Goal: Task Accomplishment & Management: Manage account settings

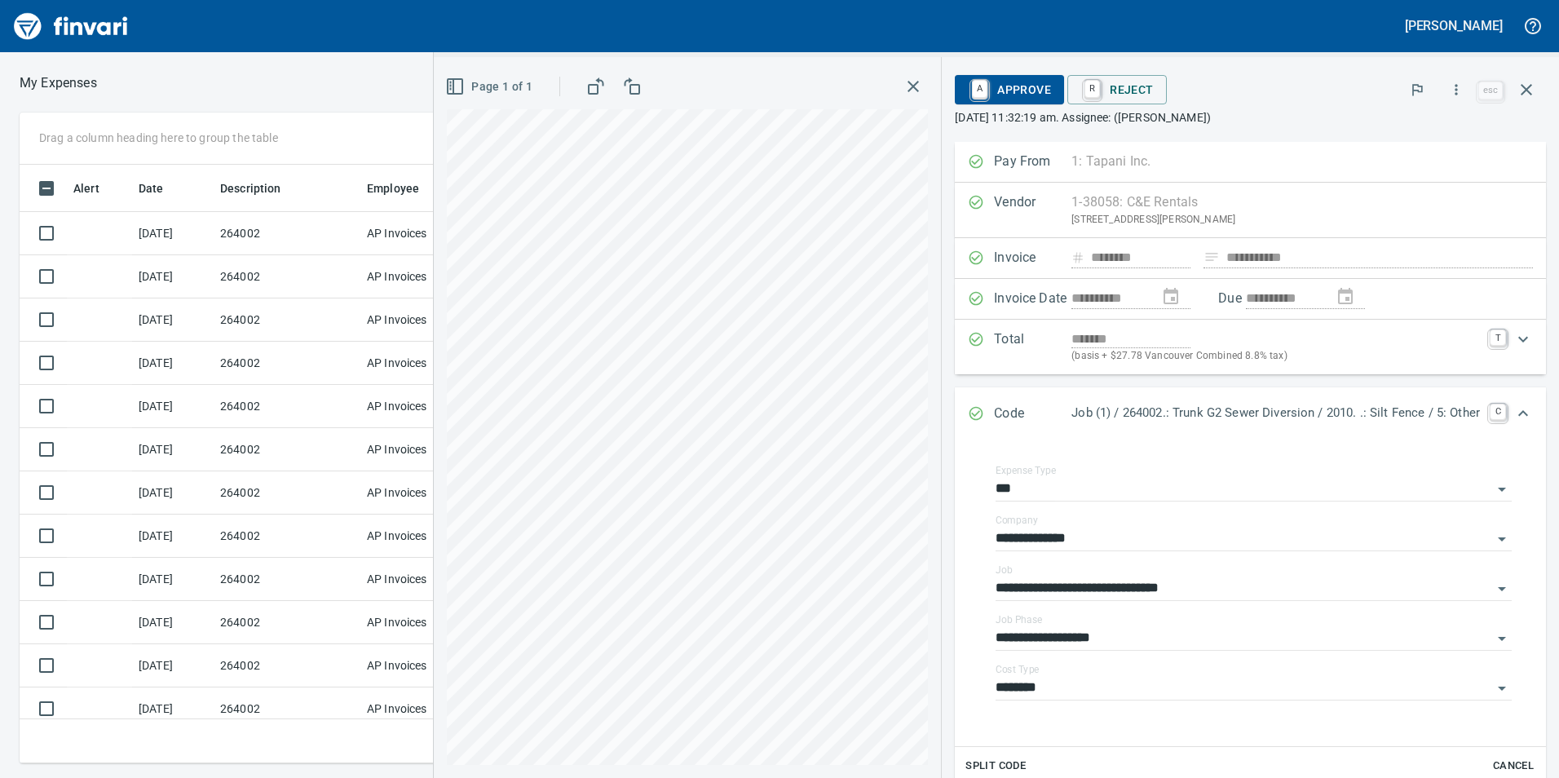
scroll to position [226, 0]
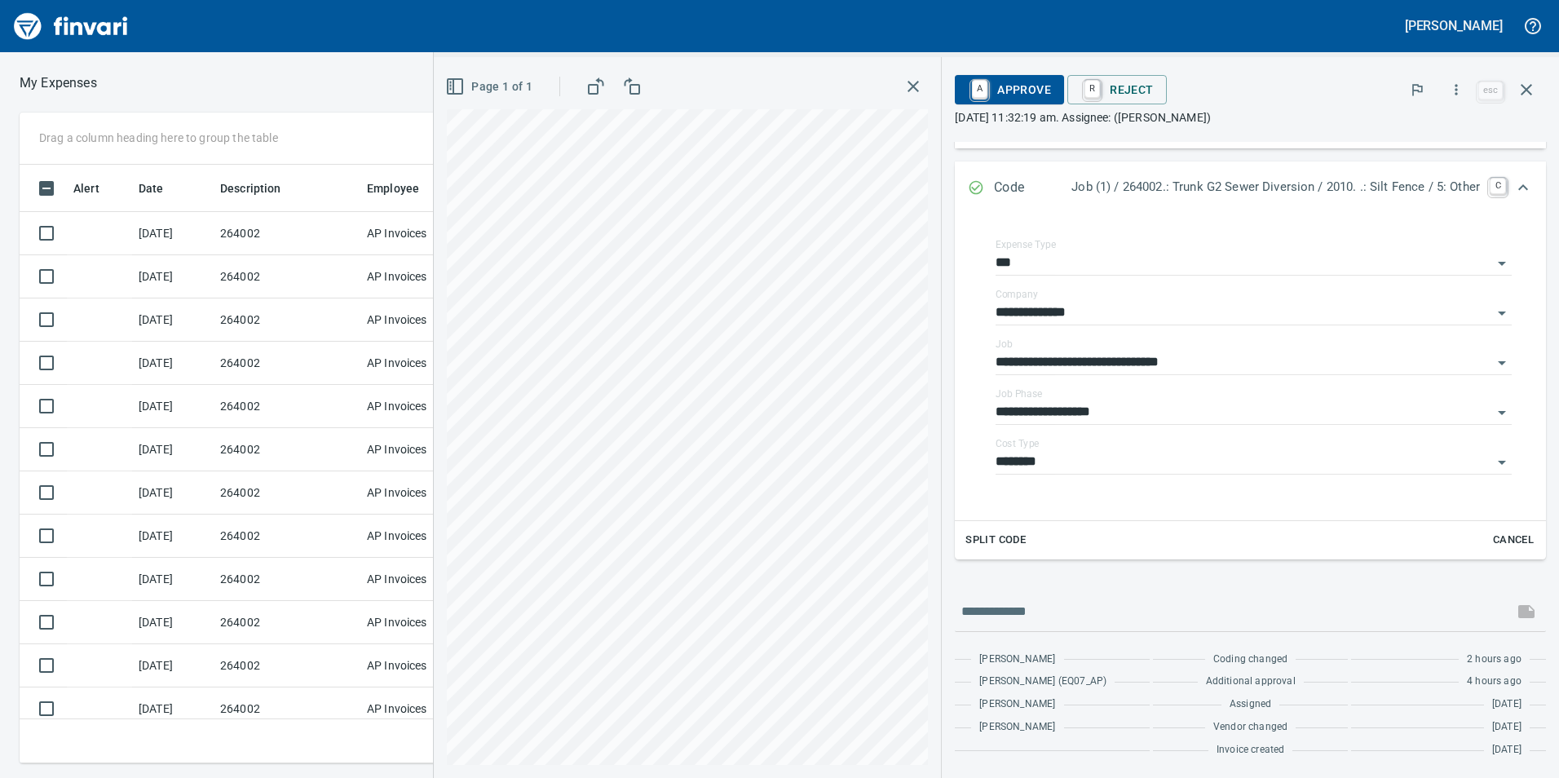
click at [907, 94] on icon "button" at bounding box center [913, 87] width 20 height 20
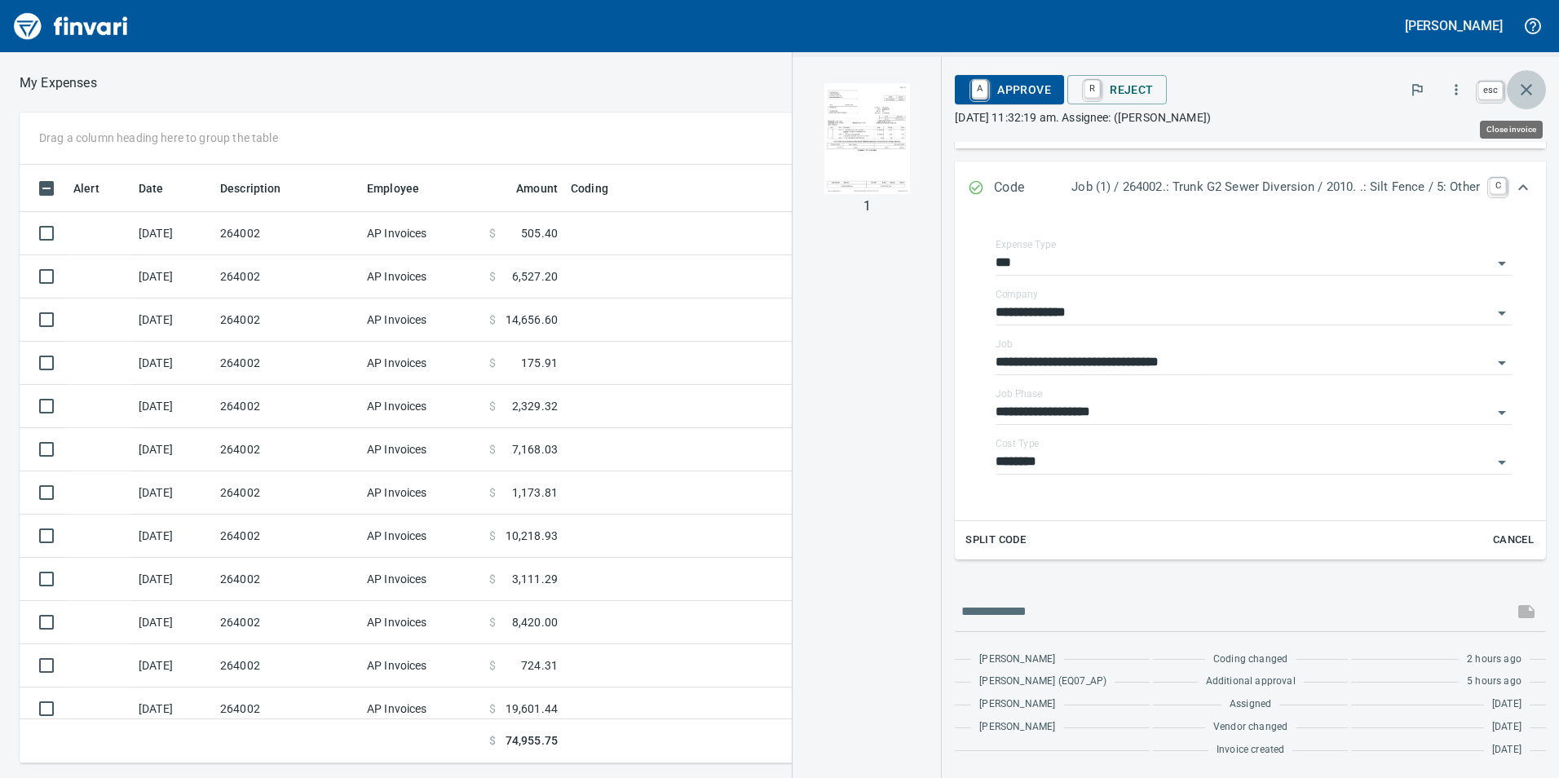
click at [1525, 90] on icon "button" at bounding box center [1527, 90] width 20 height 20
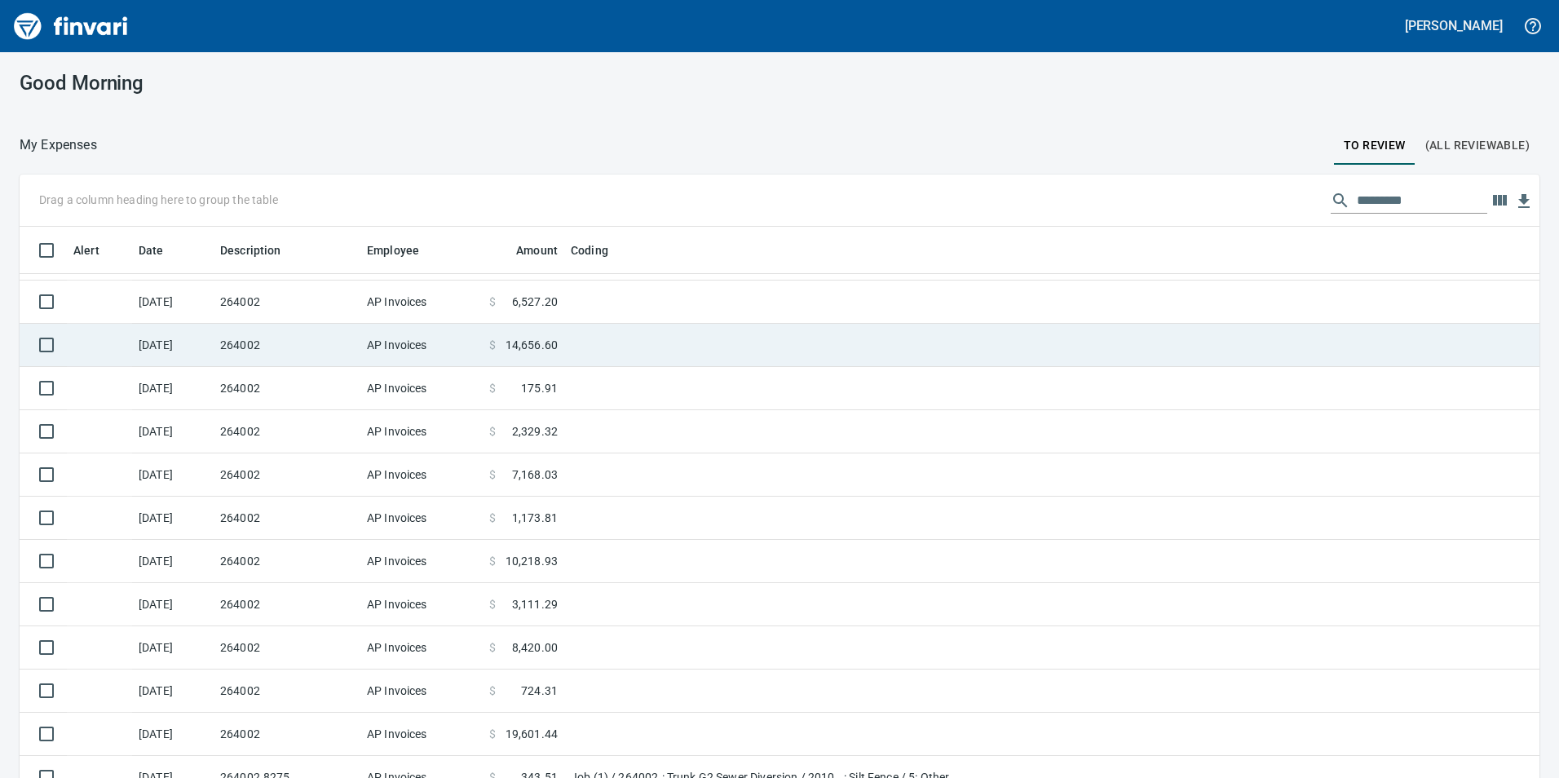
scroll to position [55, 0]
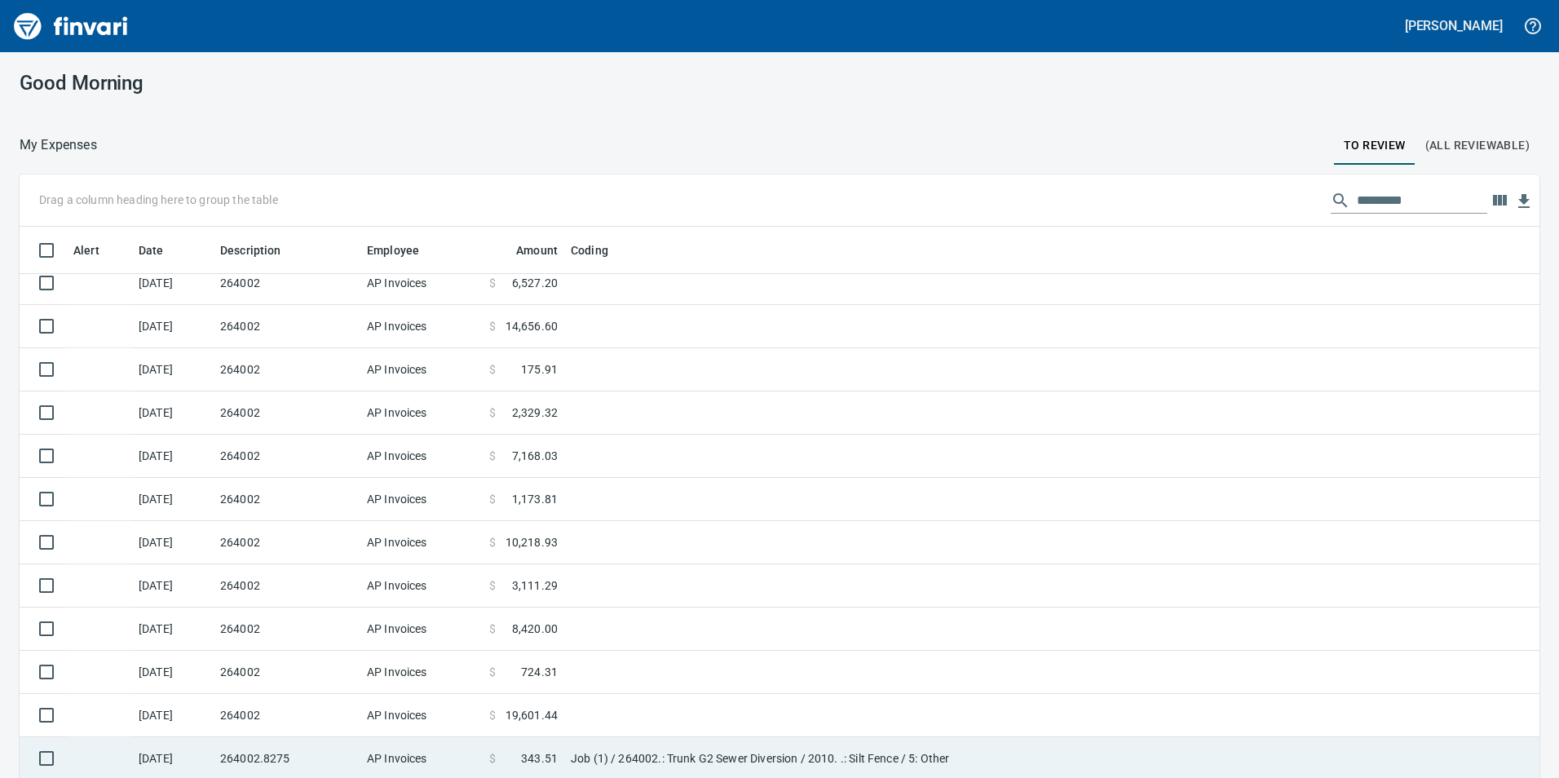
click at [413, 766] on td "AP Invoices" at bounding box center [421, 758] width 122 height 43
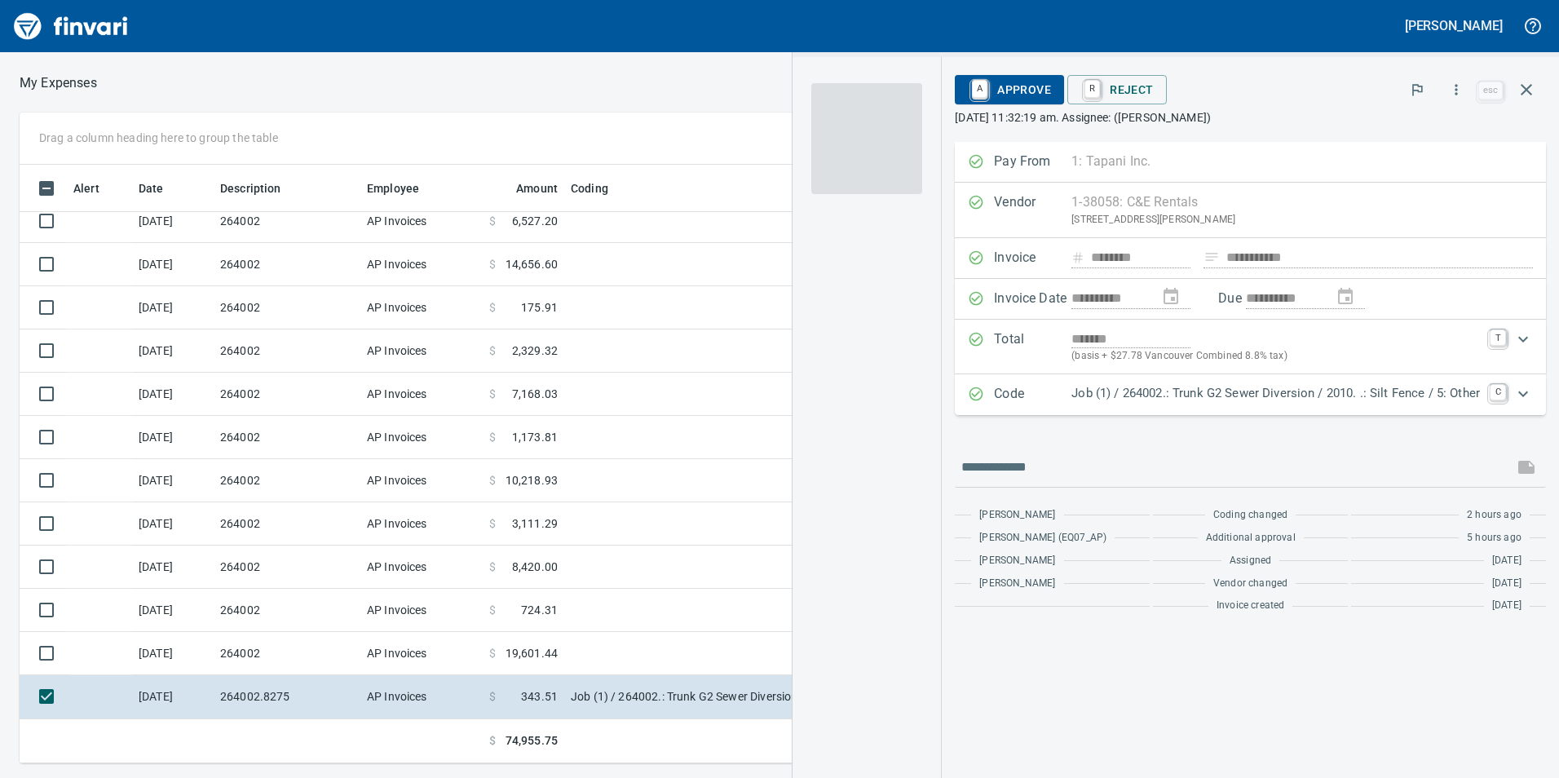
scroll to position [586, 1088]
click at [1022, 79] on span "A Approve" at bounding box center [1009, 90] width 83 height 28
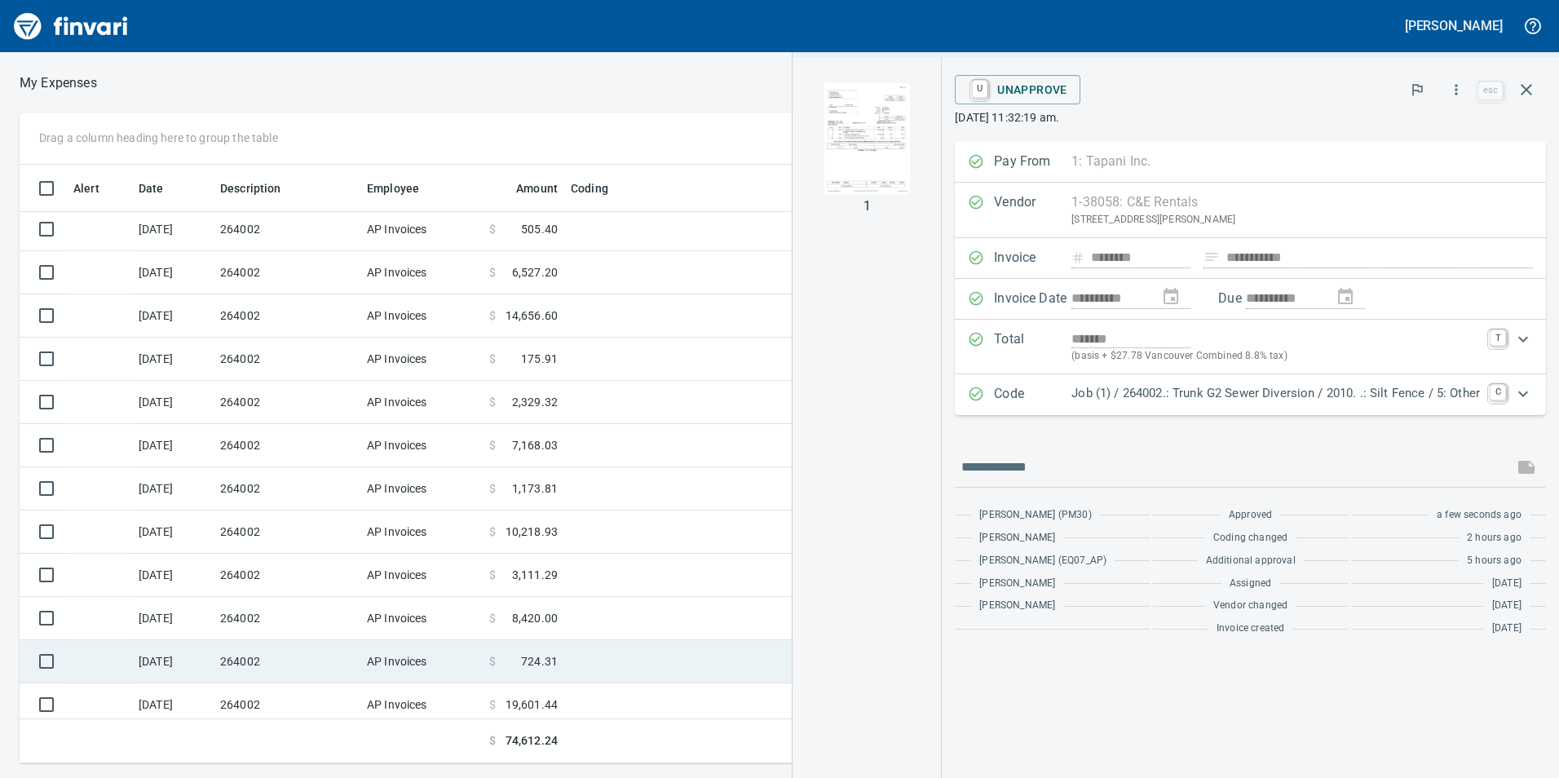
scroll to position [0, 0]
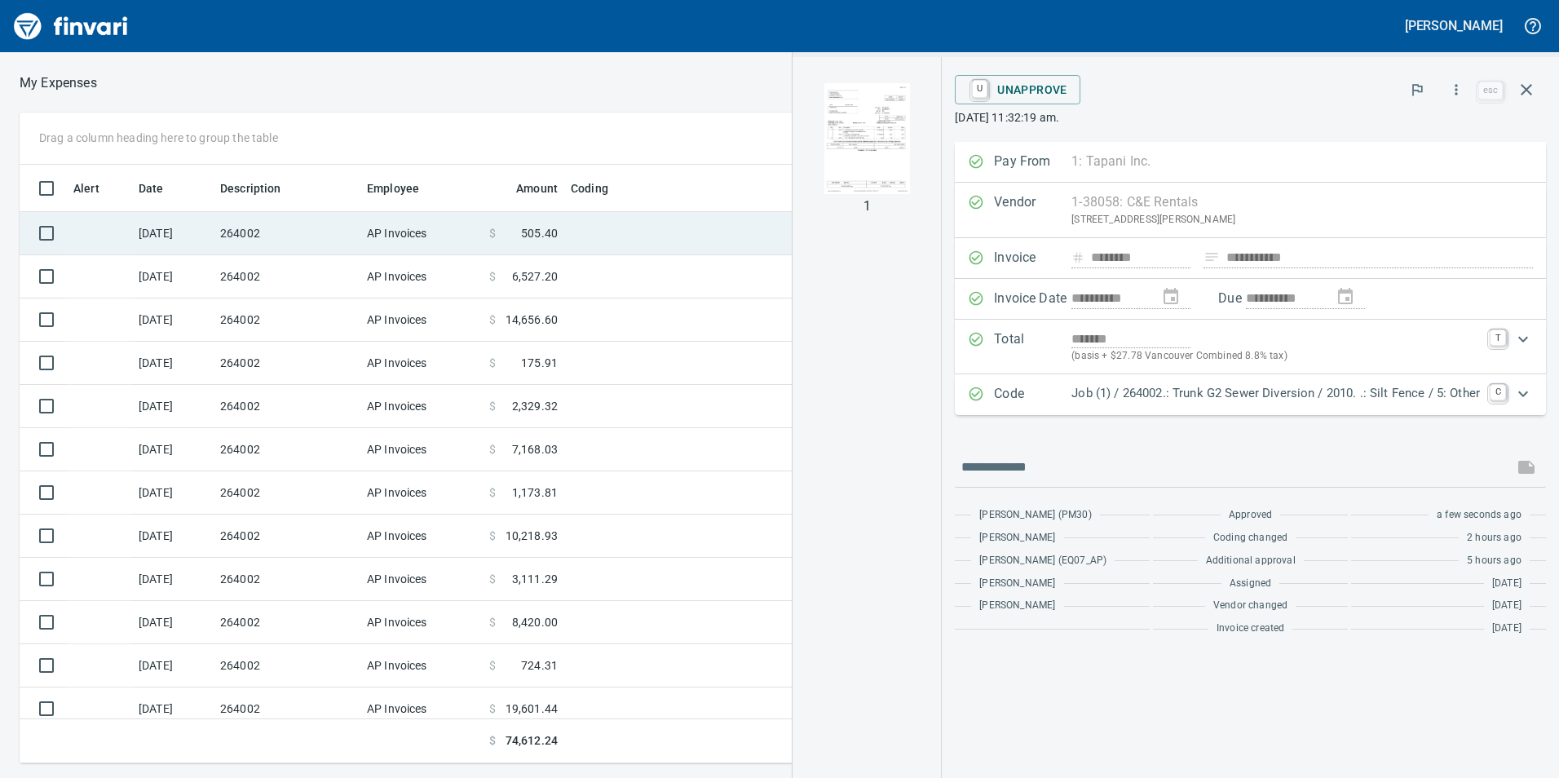
click at [147, 232] on td "[DATE]" at bounding box center [173, 233] width 82 height 43
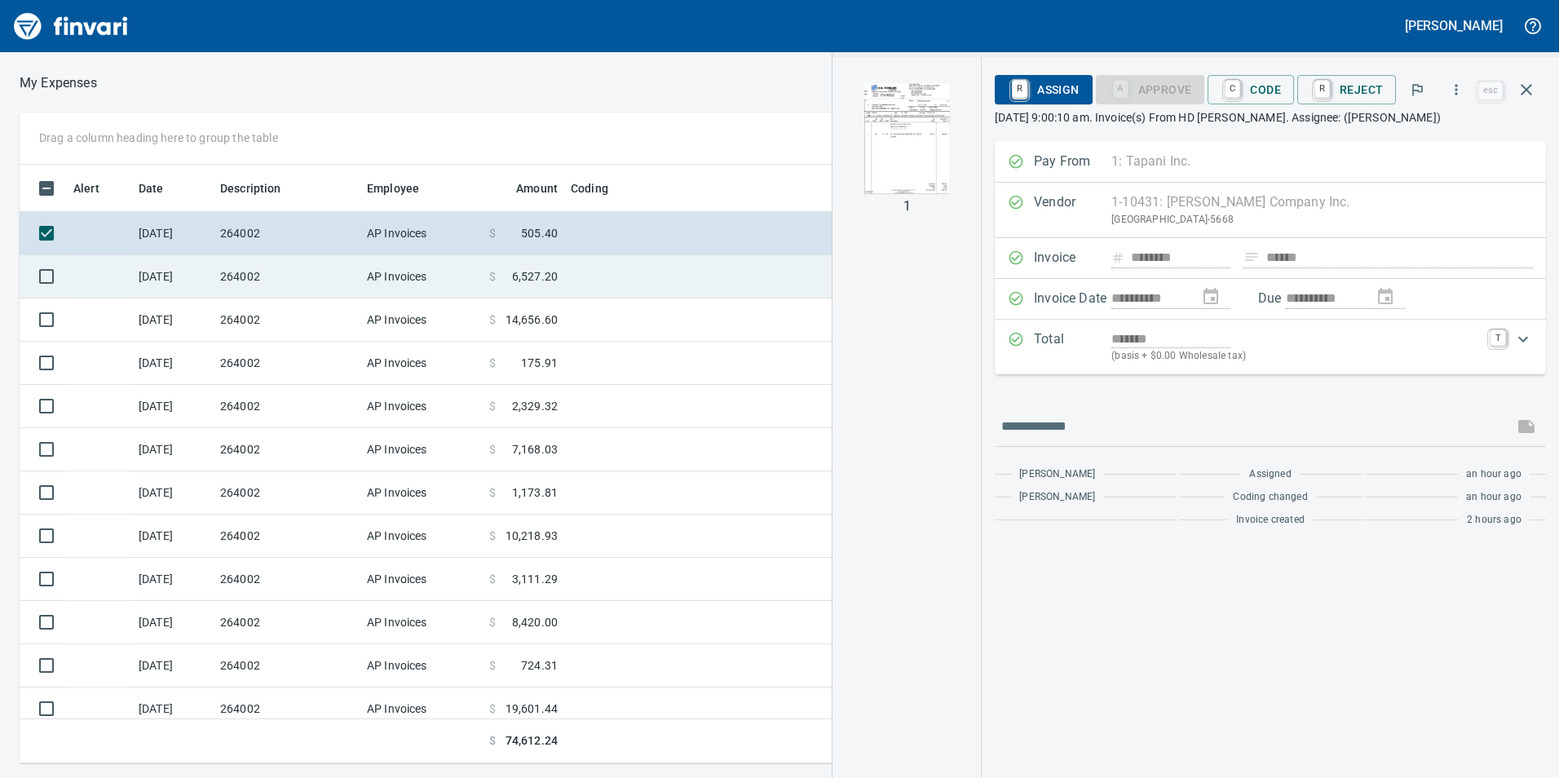
click at [174, 277] on td "[DATE]" at bounding box center [173, 276] width 82 height 43
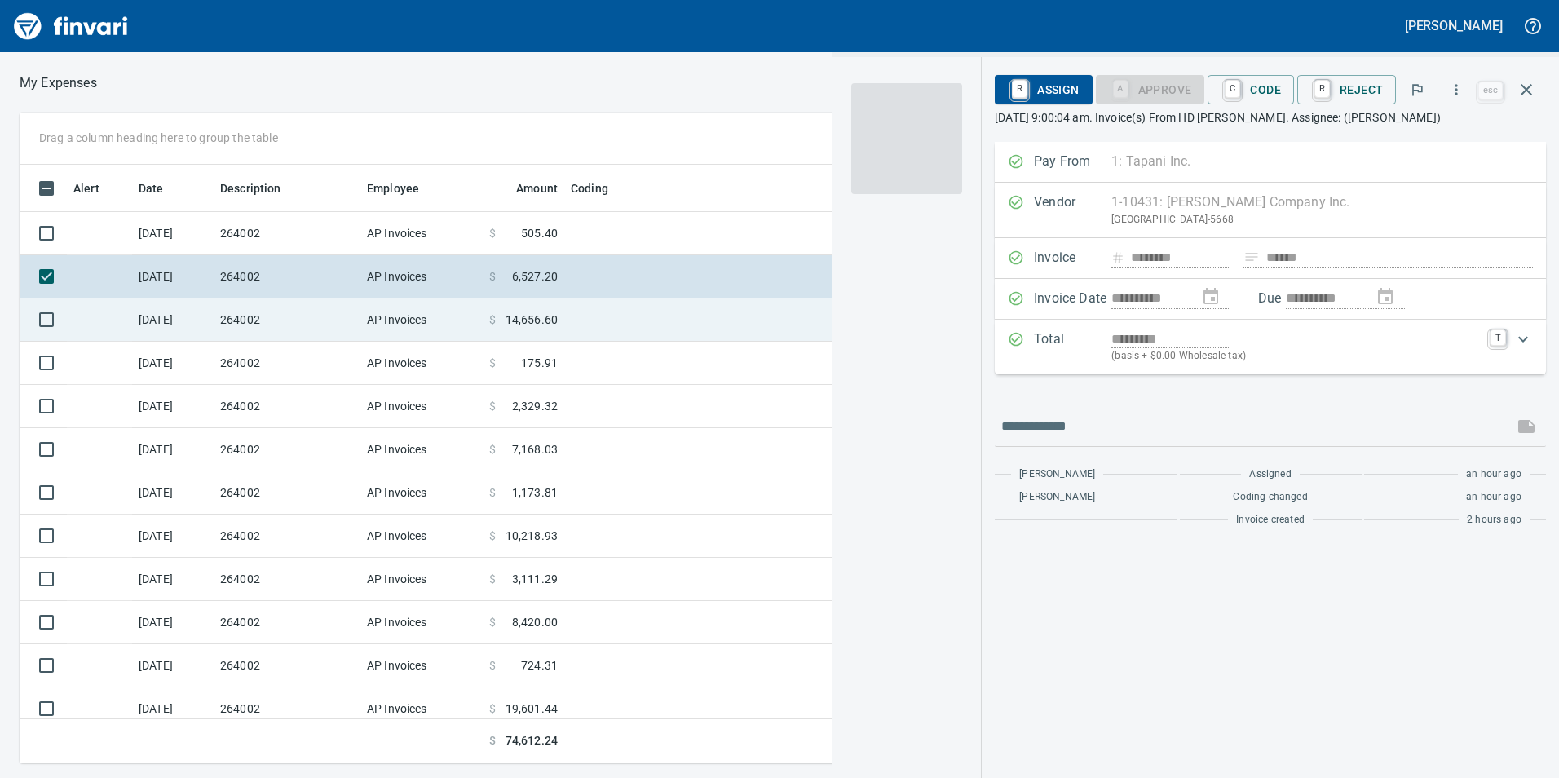
click at [180, 315] on td "[DATE]" at bounding box center [173, 319] width 82 height 43
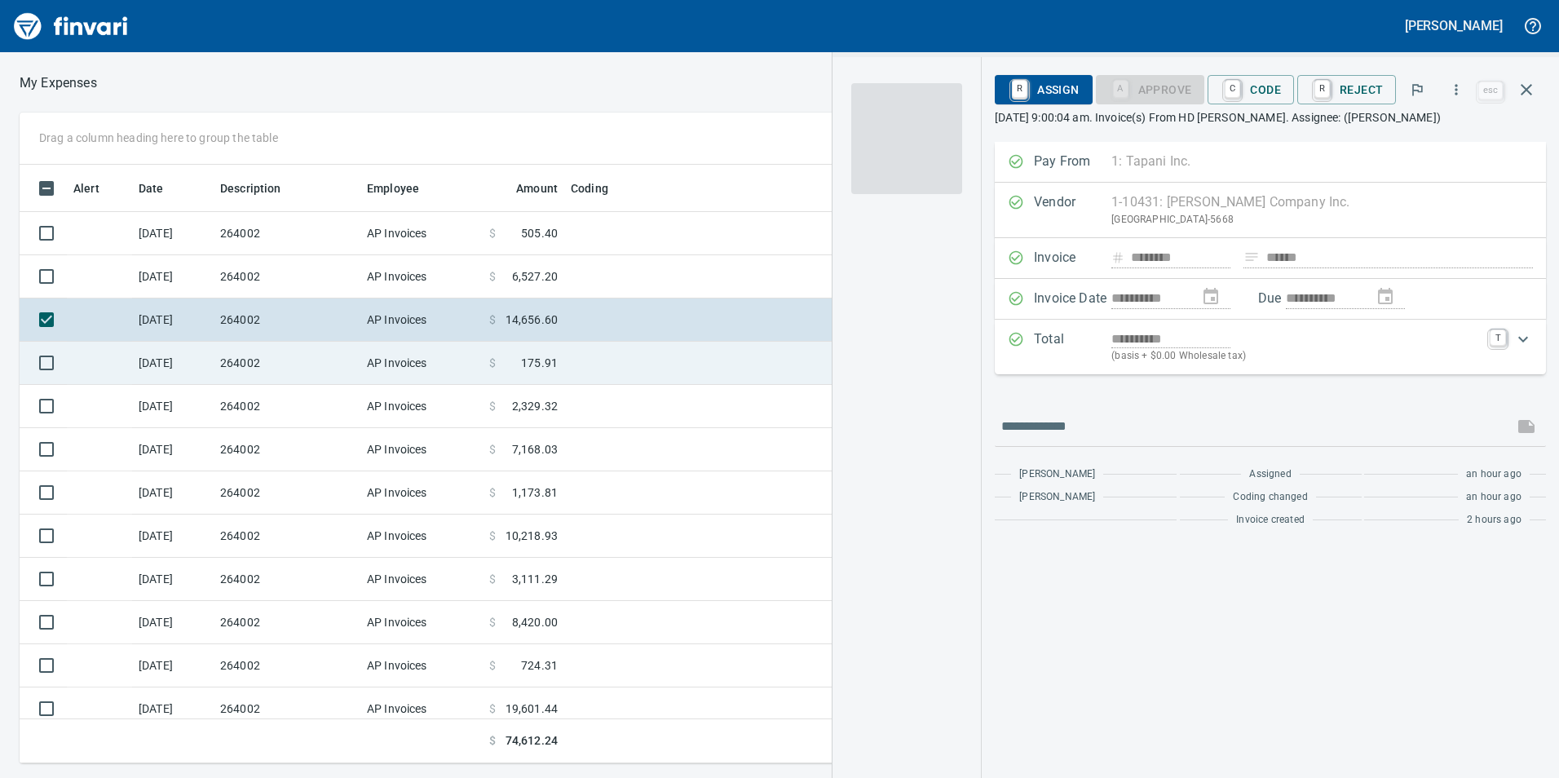
drag, startPoint x: 184, startPoint y: 347, endPoint x: 184, endPoint y: 363, distance: 15.5
click at [184, 348] on td "[DATE]" at bounding box center [173, 363] width 82 height 43
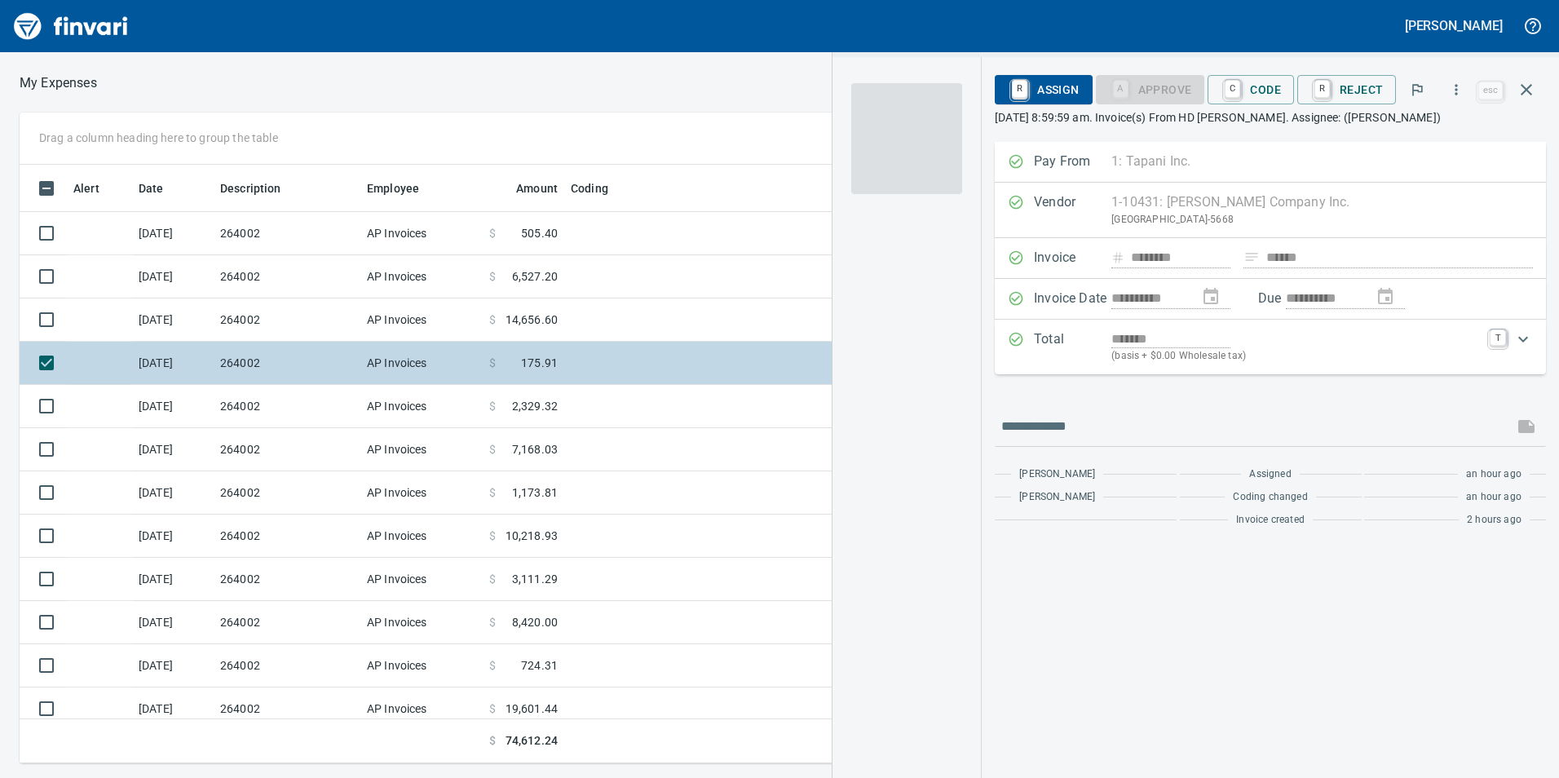
click at [182, 378] on td "[DATE]" at bounding box center [173, 363] width 82 height 43
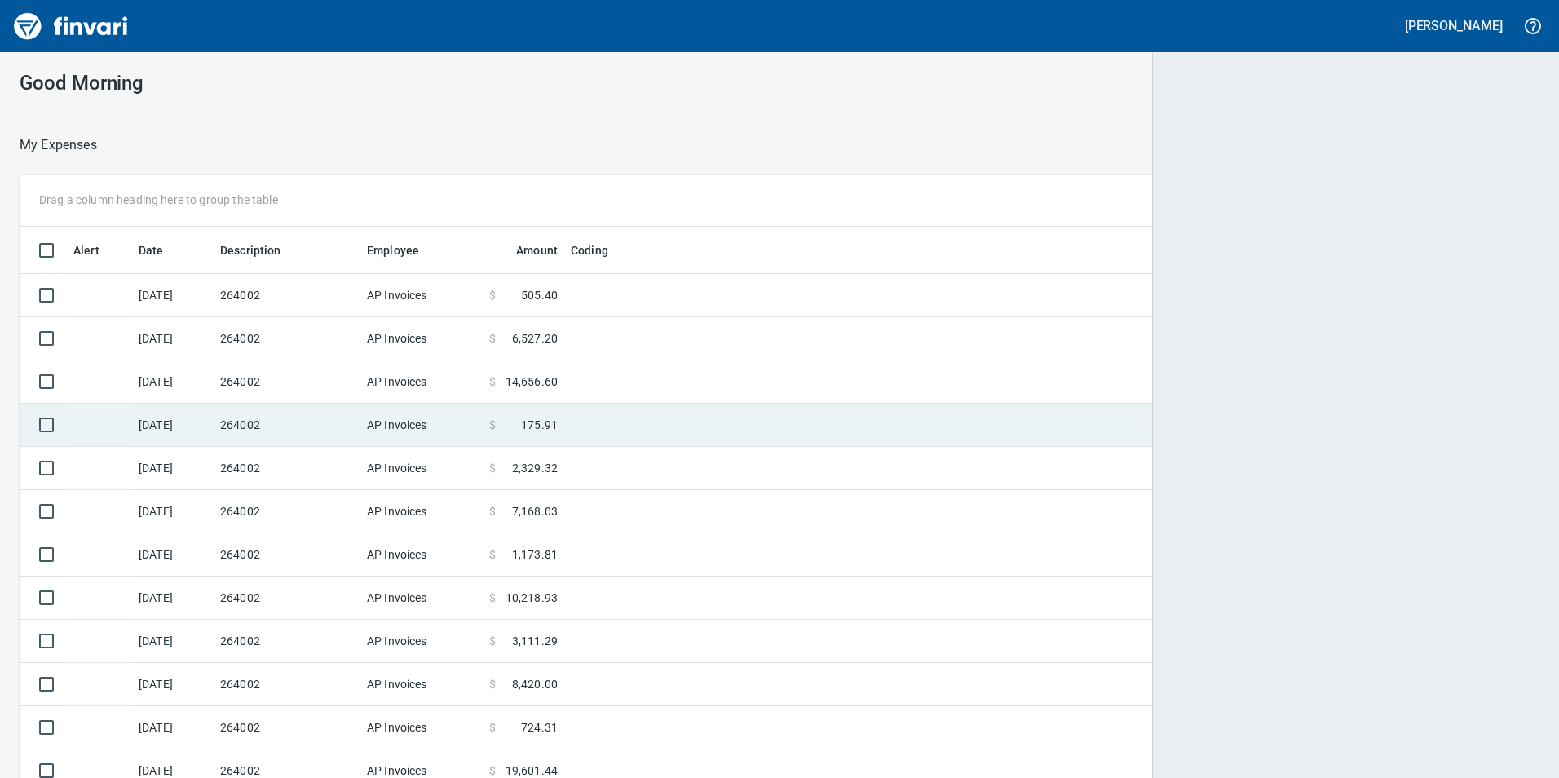
scroll to position [586, 1481]
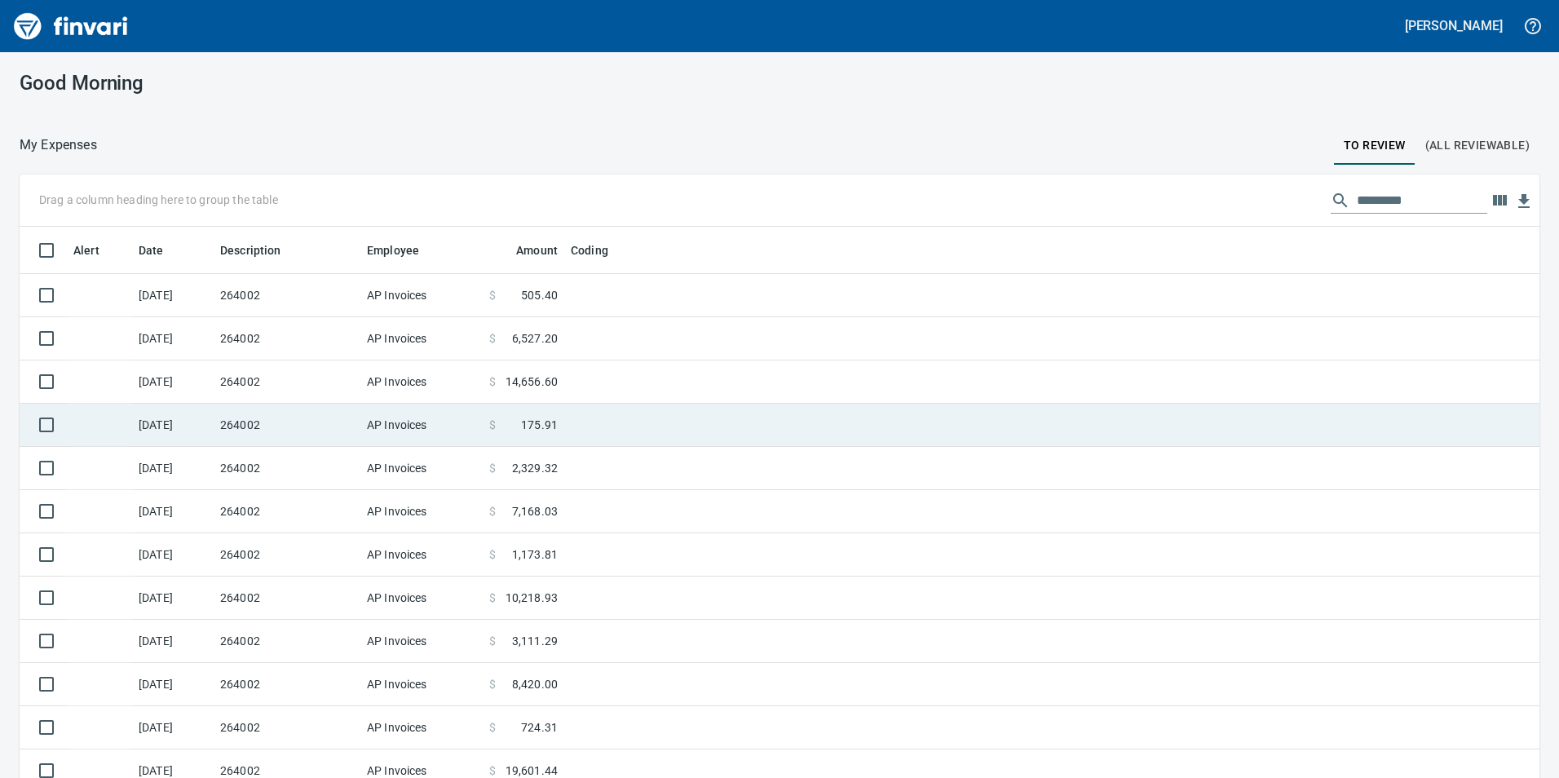
click at [224, 437] on td "264002" at bounding box center [287, 425] width 147 height 43
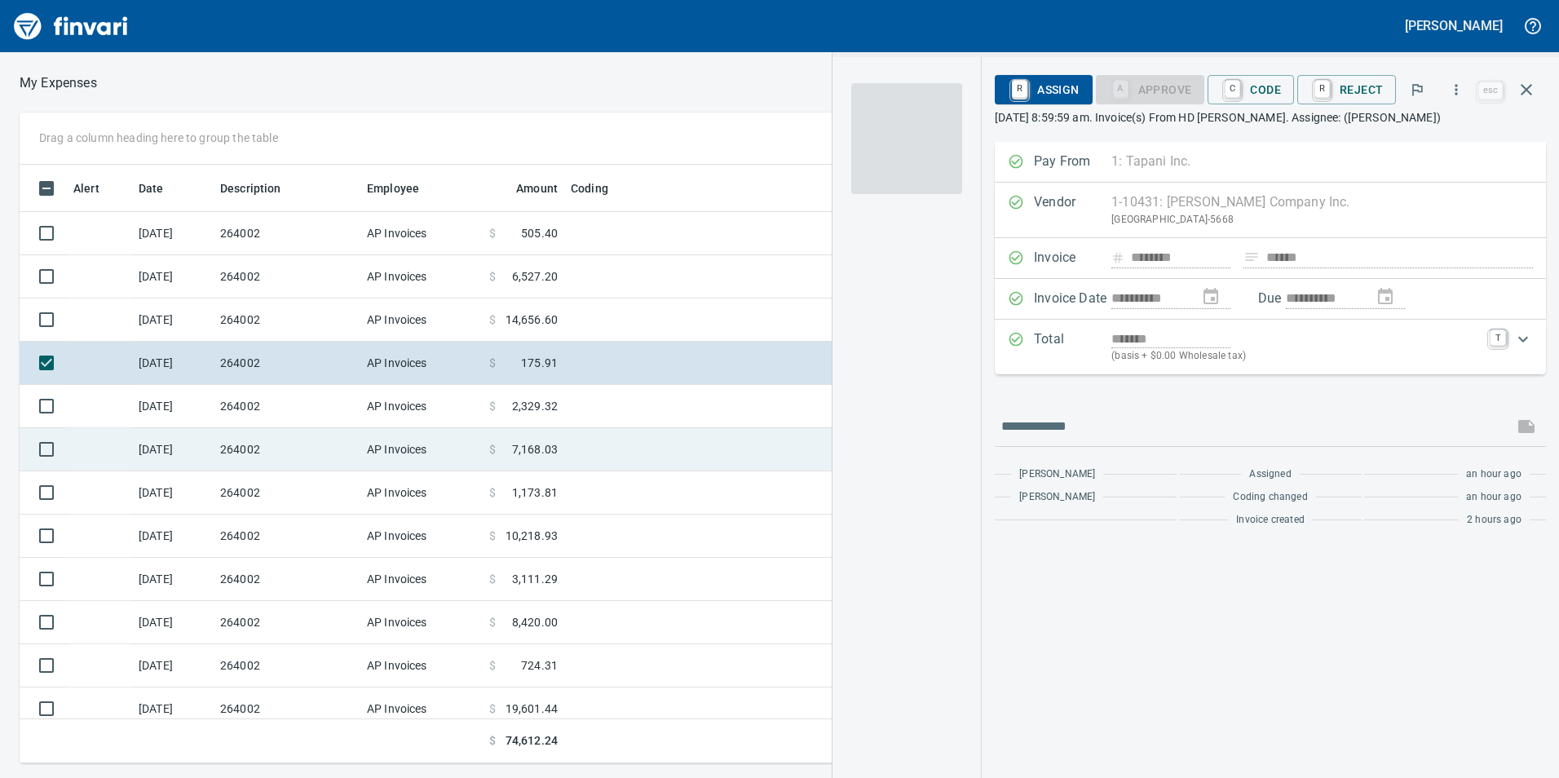
scroll to position [586, 1088]
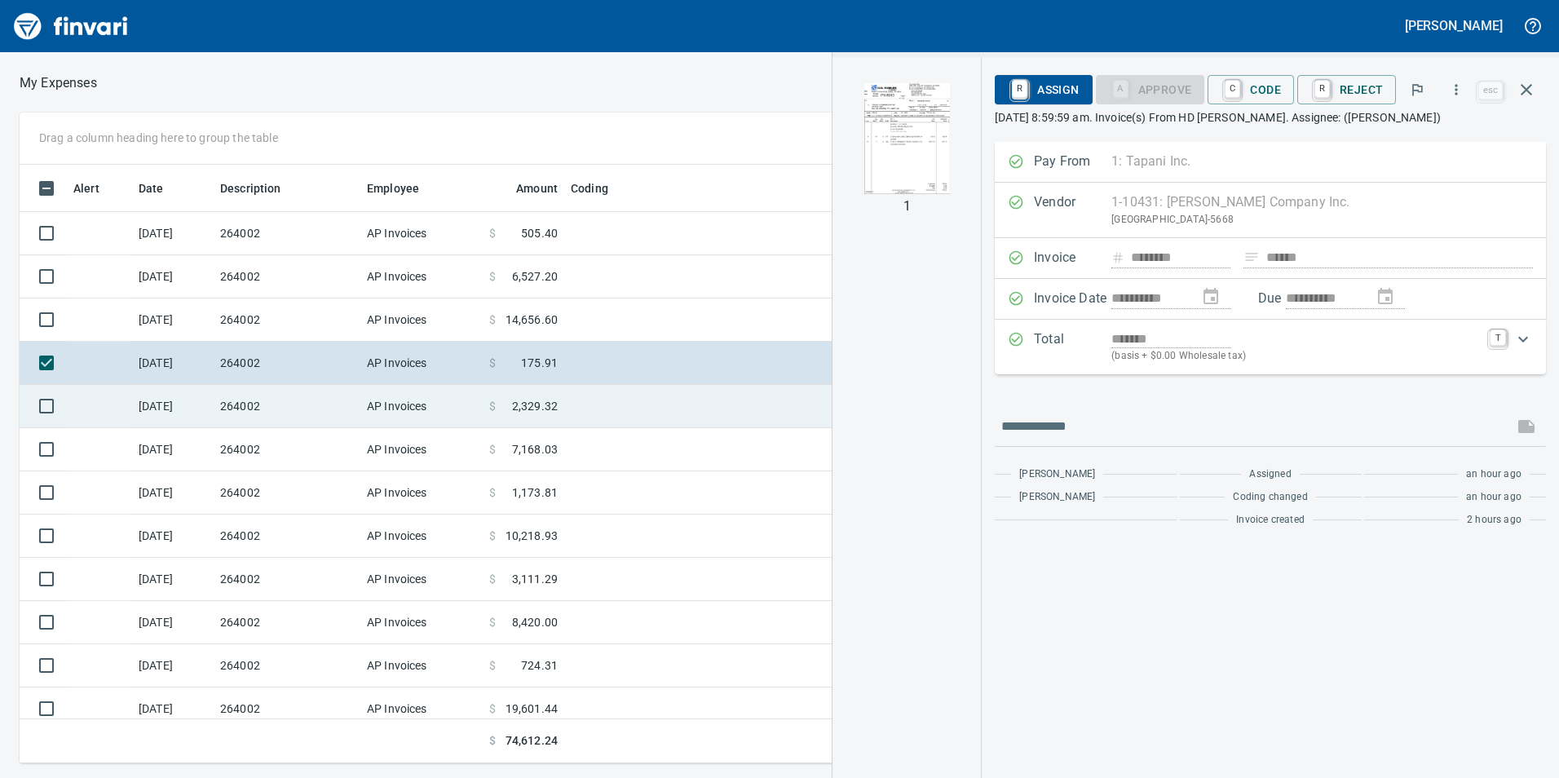
click at [273, 426] on td "264002" at bounding box center [287, 406] width 147 height 43
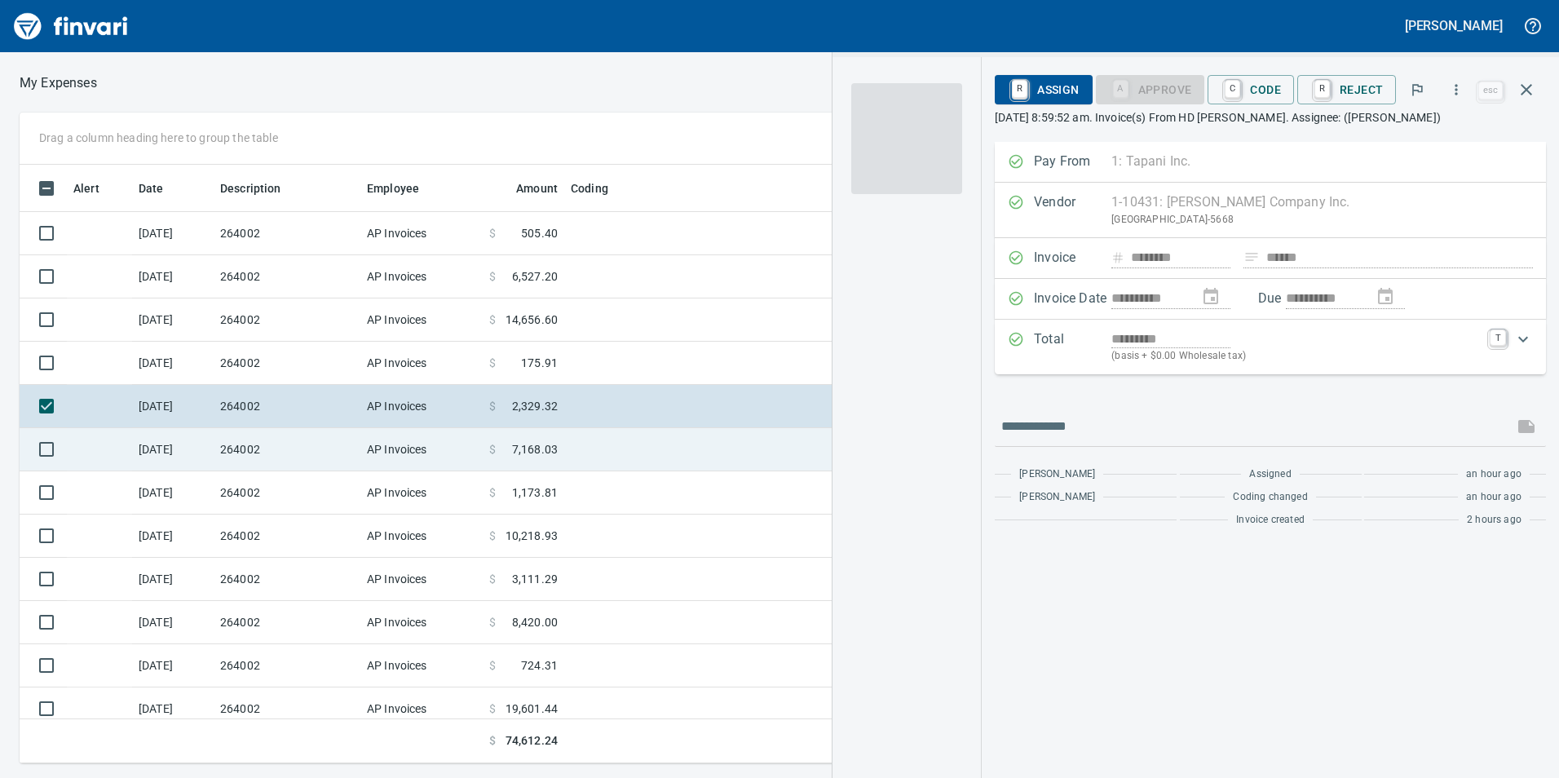
click at [278, 449] on td "264002" at bounding box center [287, 449] width 147 height 43
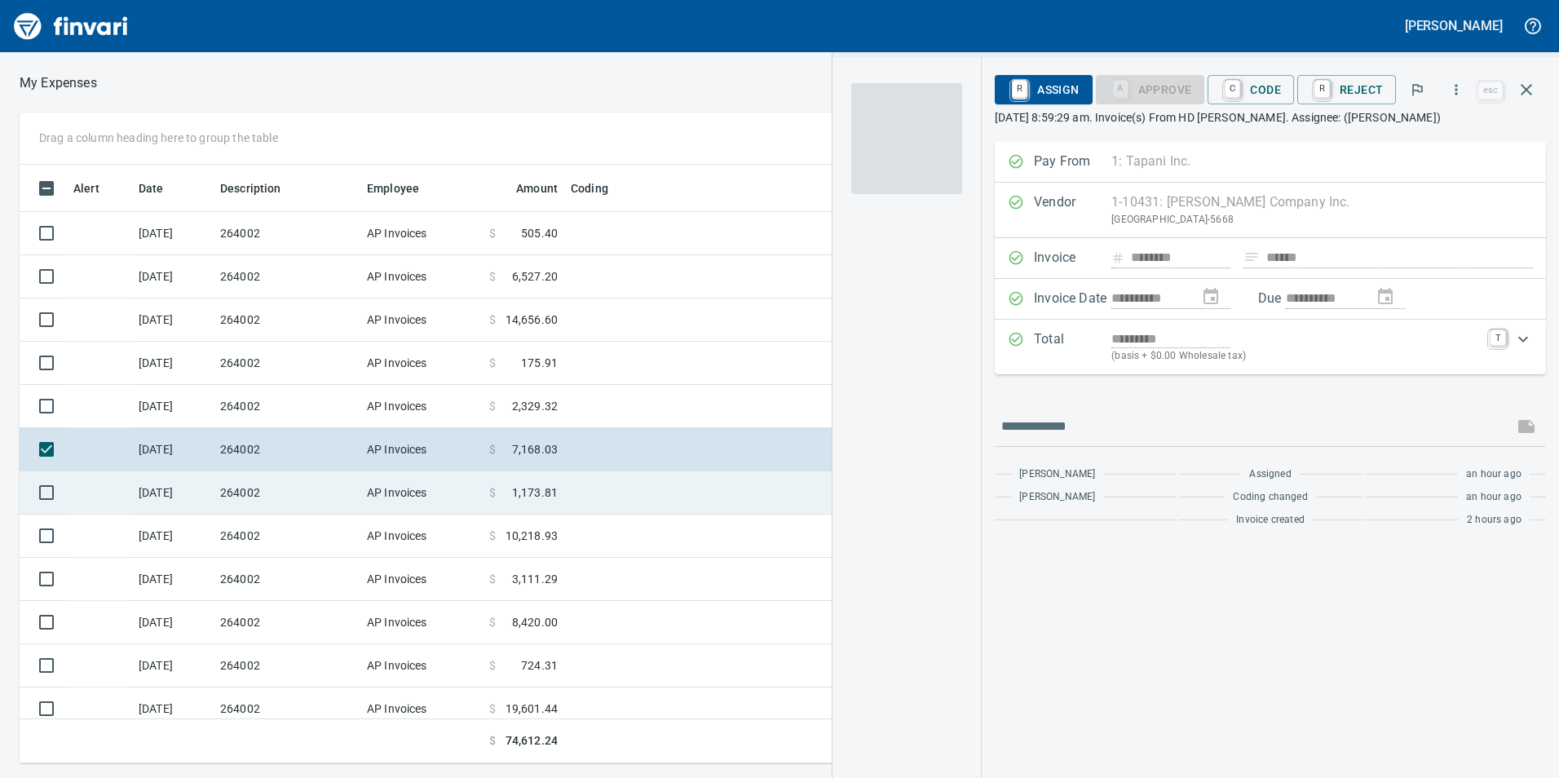
click at [280, 489] on td "264002" at bounding box center [287, 492] width 147 height 43
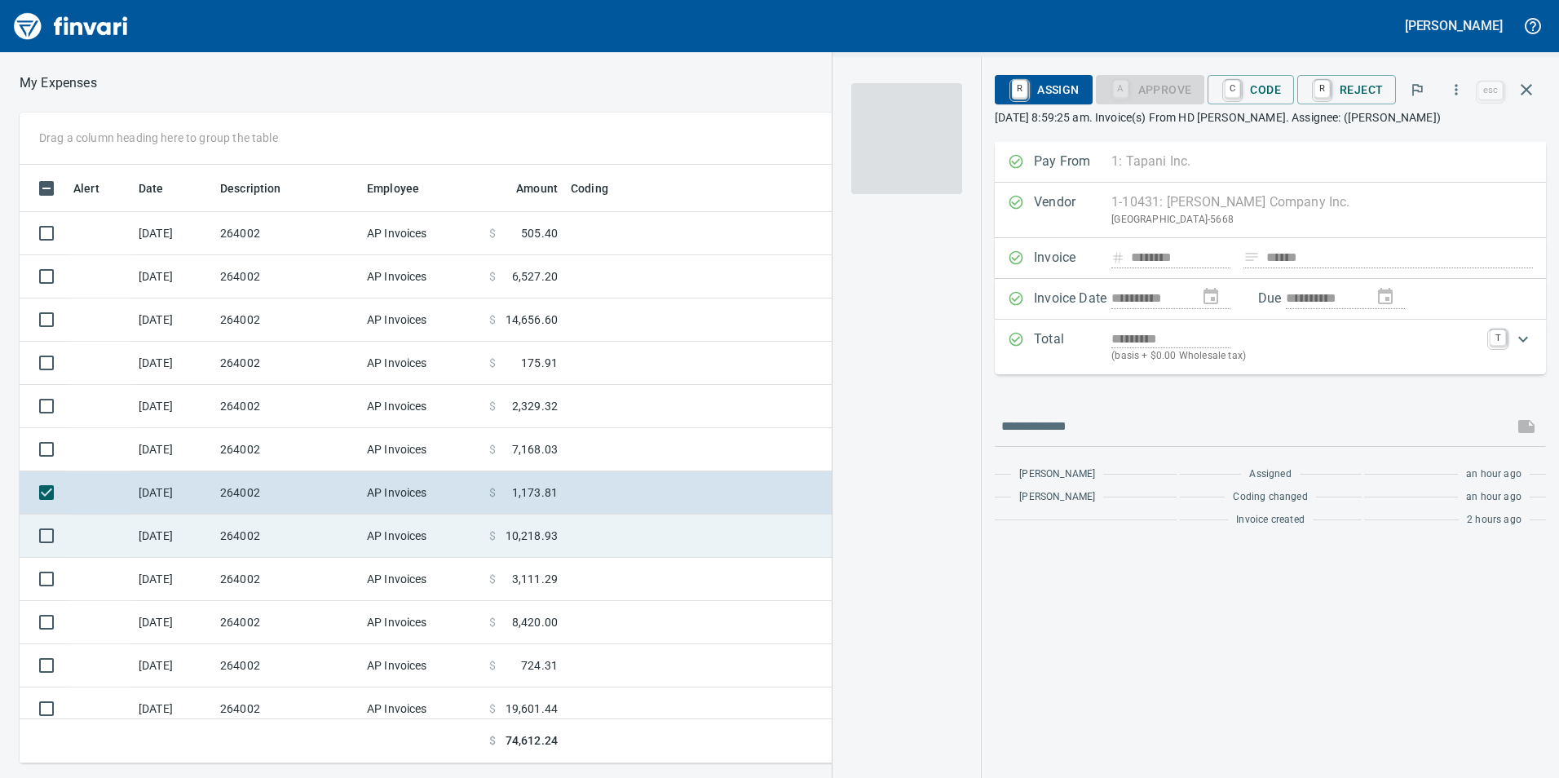
click at [292, 537] on td "264002" at bounding box center [287, 535] width 147 height 43
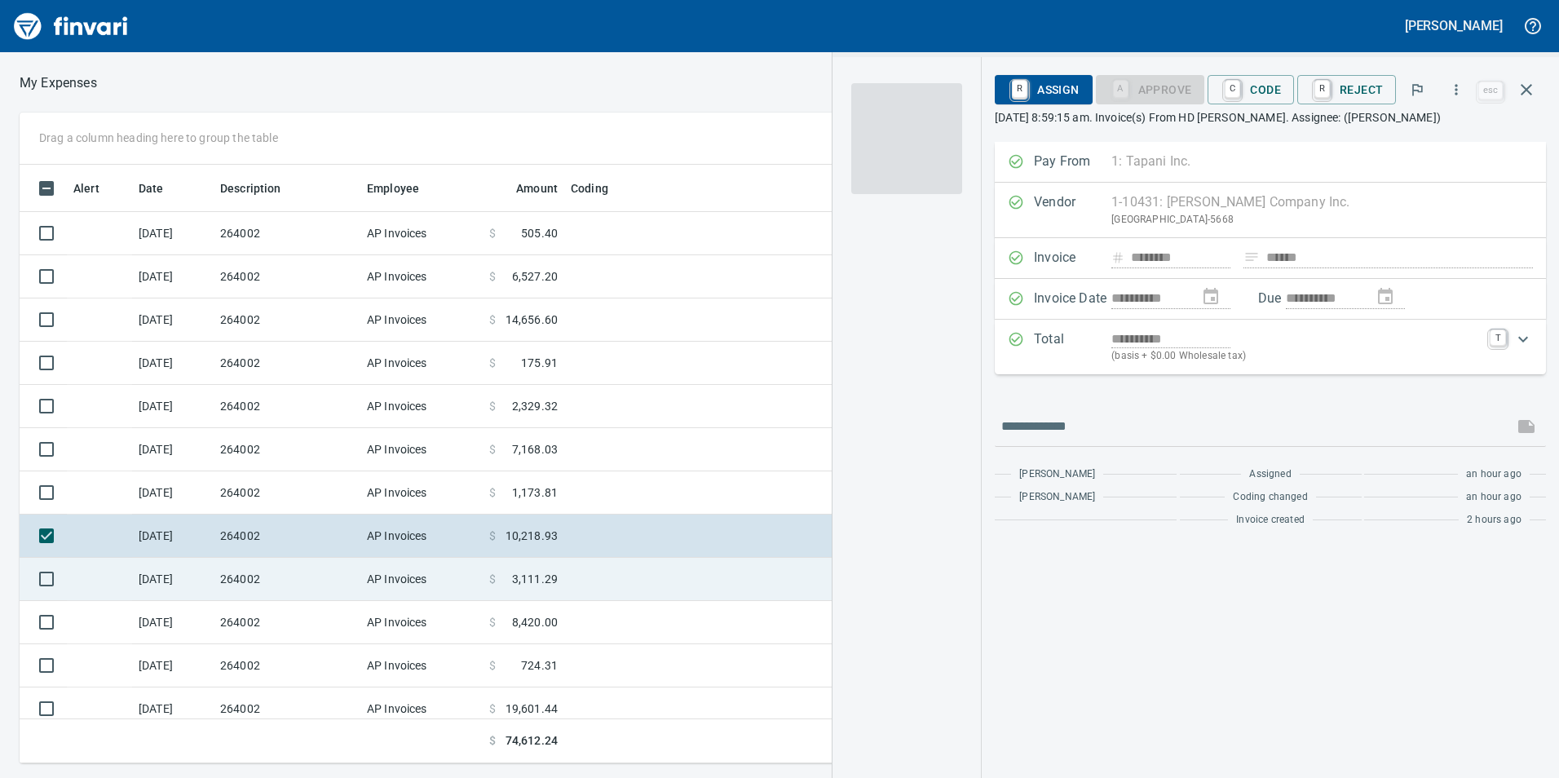
click at [293, 581] on td "264002" at bounding box center [287, 579] width 147 height 43
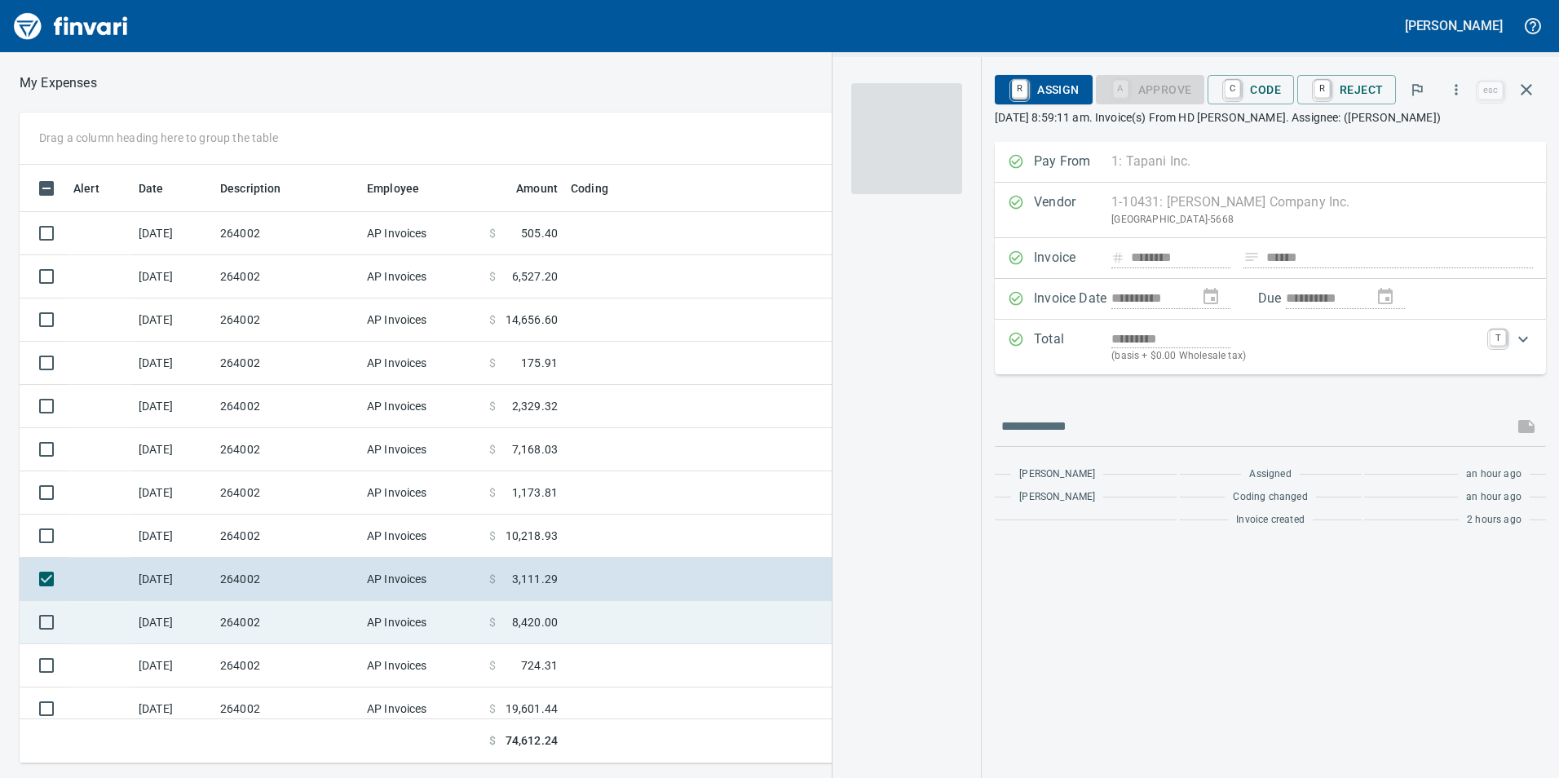
click at [291, 609] on td "264002" at bounding box center [287, 622] width 147 height 43
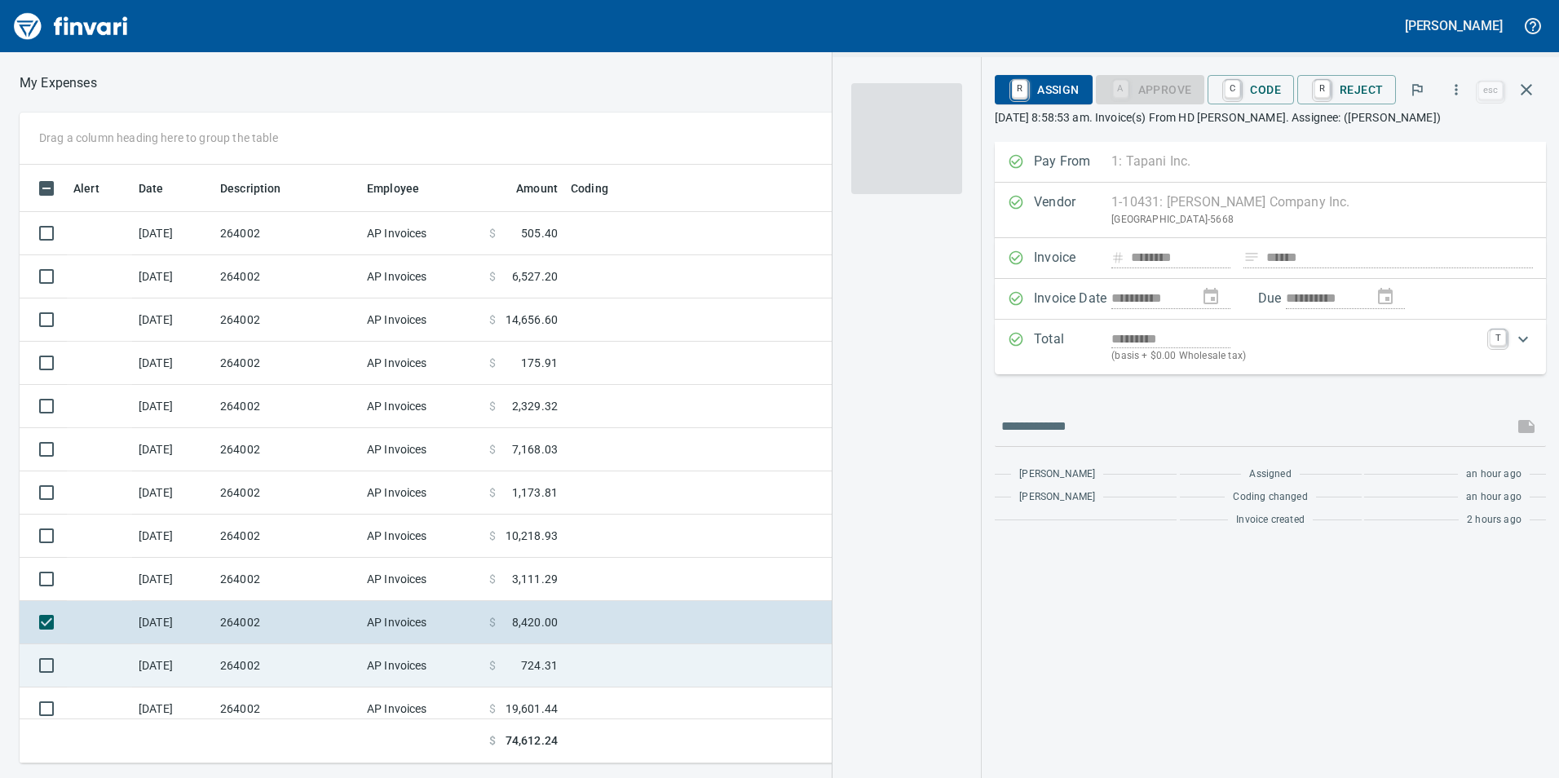
click at [298, 655] on td "264002" at bounding box center [287, 665] width 147 height 43
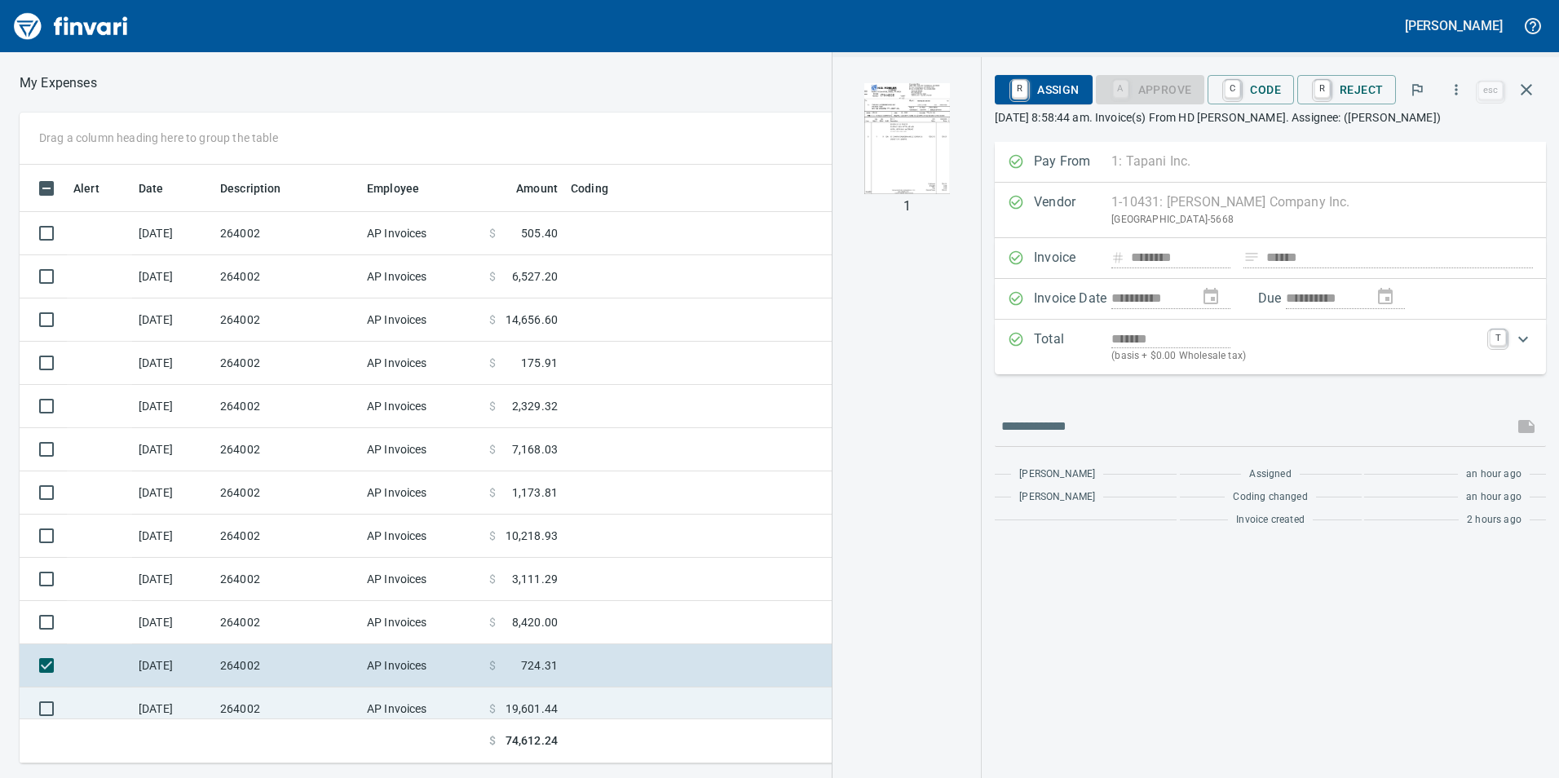
click at [278, 692] on td "264002" at bounding box center [287, 708] width 147 height 43
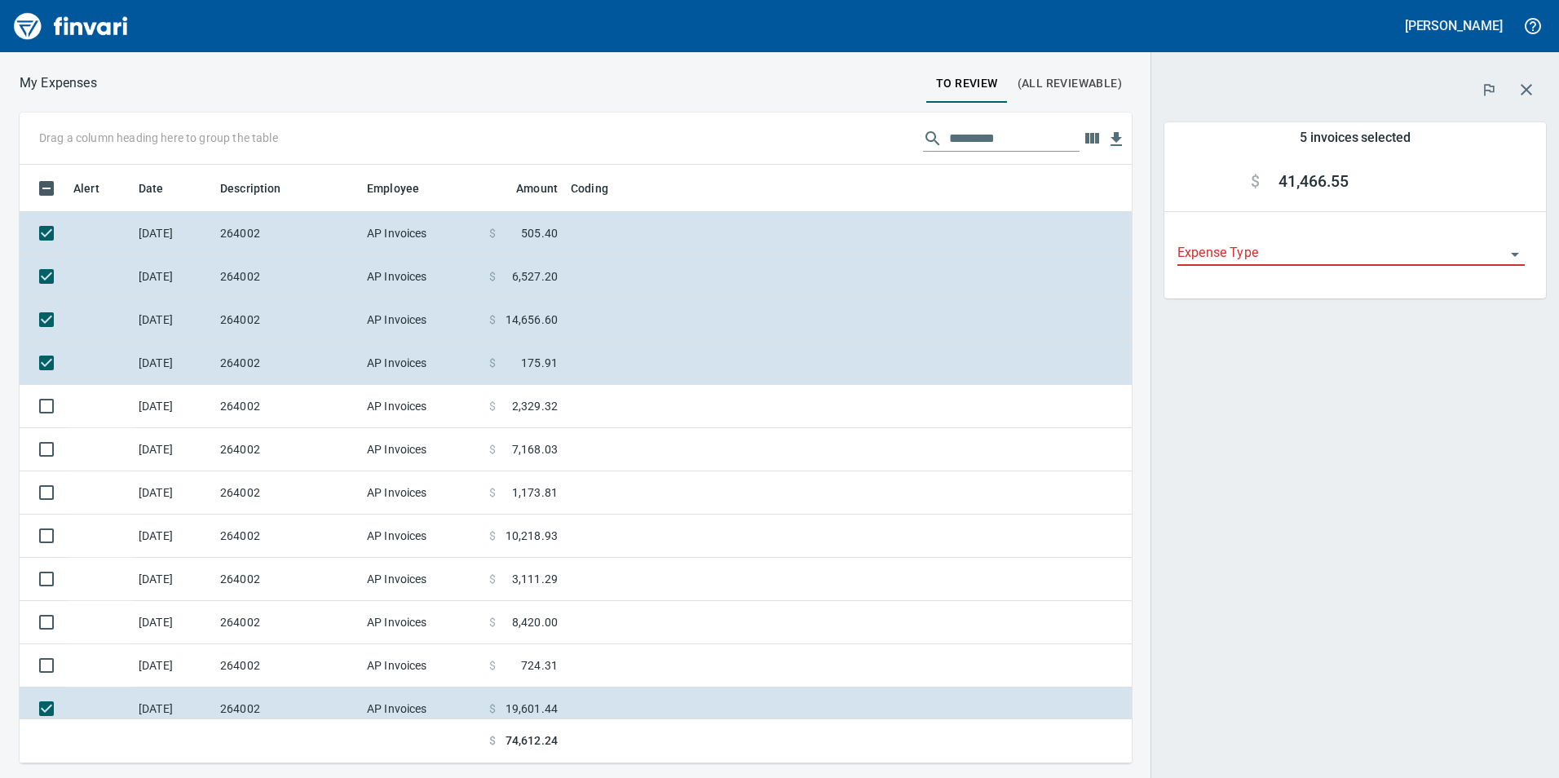
click at [1217, 263] on input "Expense Type" at bounding box center [1341, 253] width 328 height 23
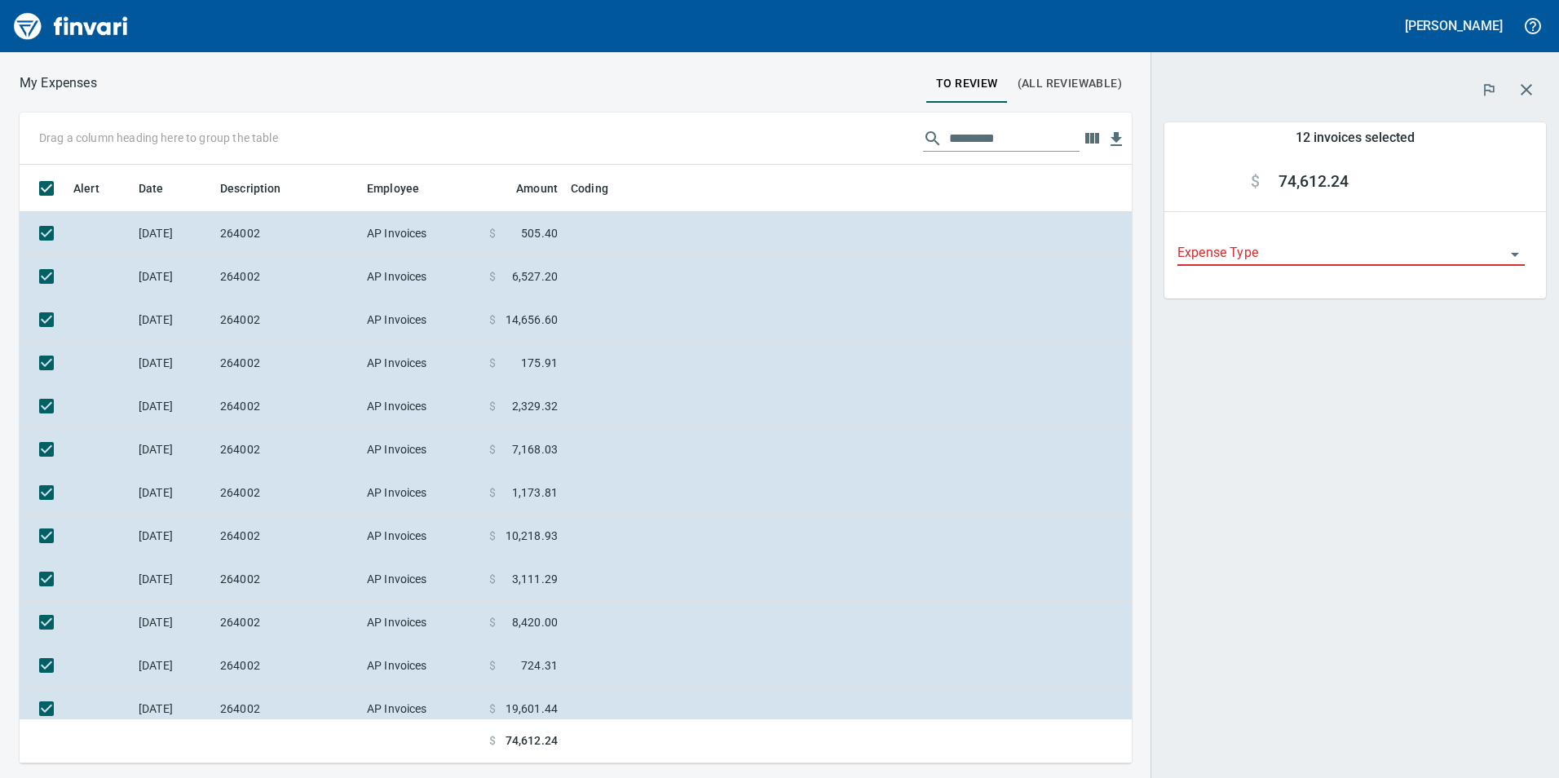
click at [1265, 226] on div "Expense Type" at bounding box center [1354, 257] width 365 height 82
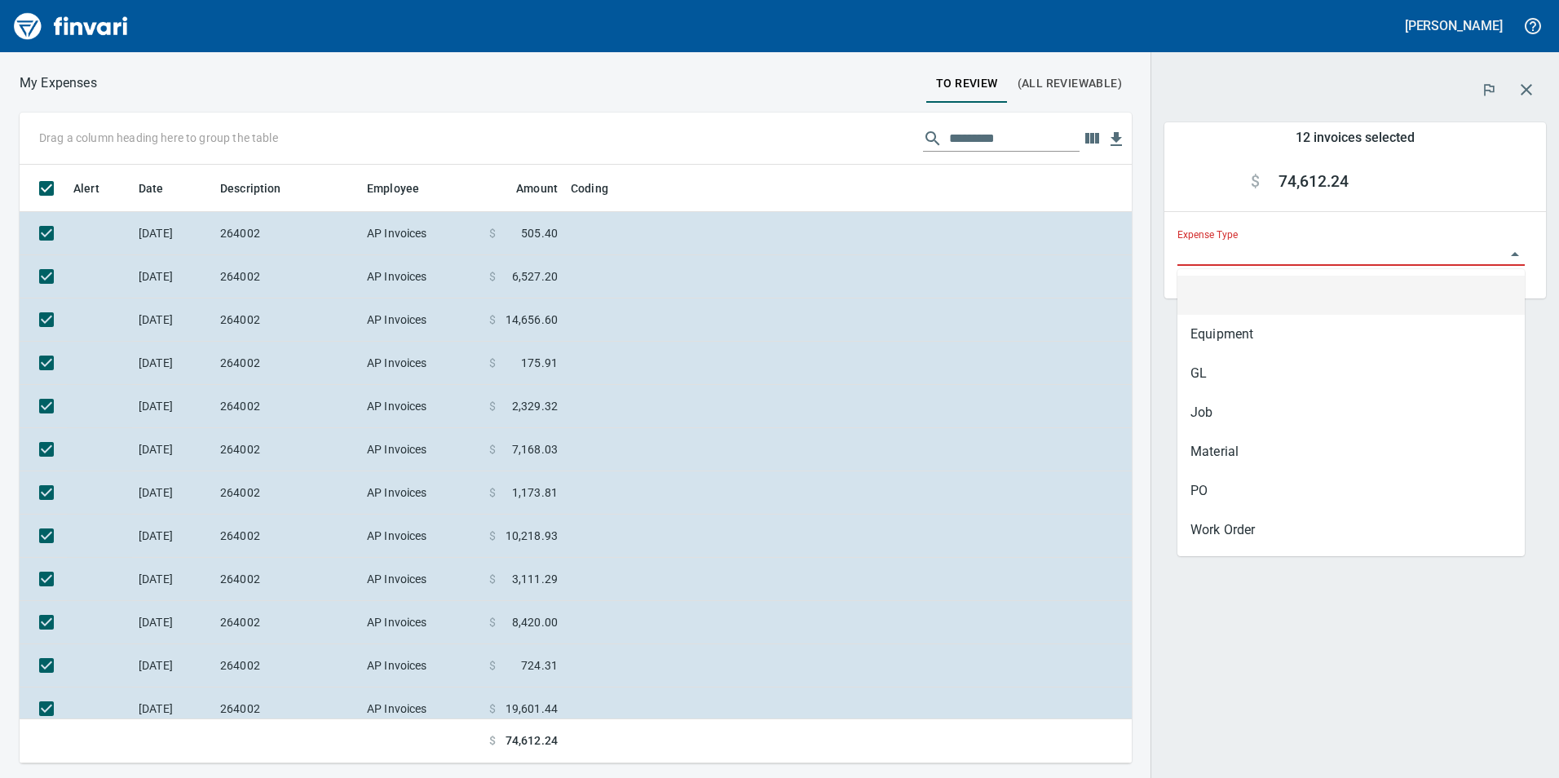
click at [1260, 253] on input "Expense Type" at bounding box center [1341, 253] width 328 height 23
click at [1228, 413] on li "Job" at bounding box center [1350, 412] width 347 height 39
type input "***"
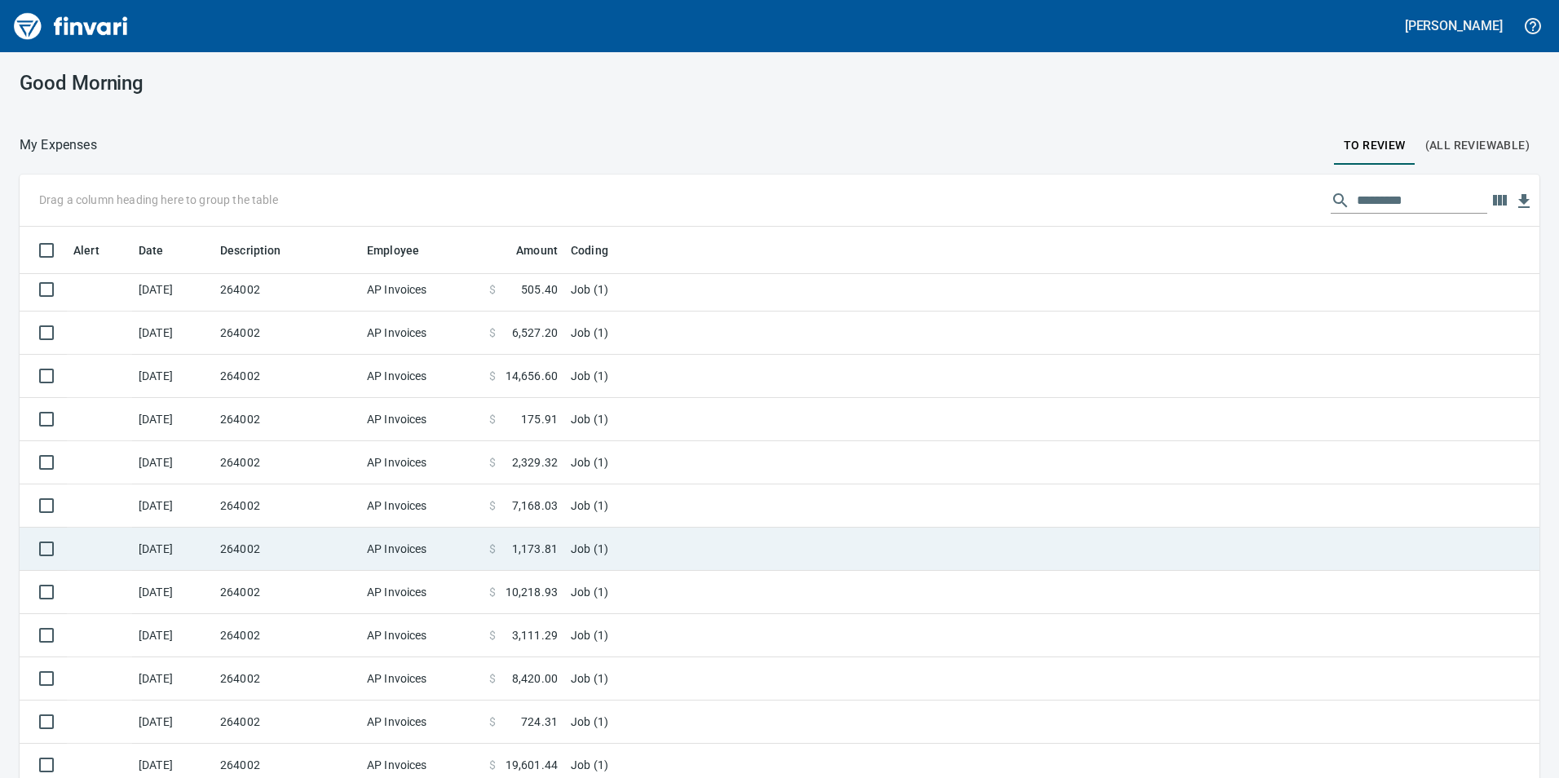
scroll to position [11, 0]
